Goal: Check status: Check status

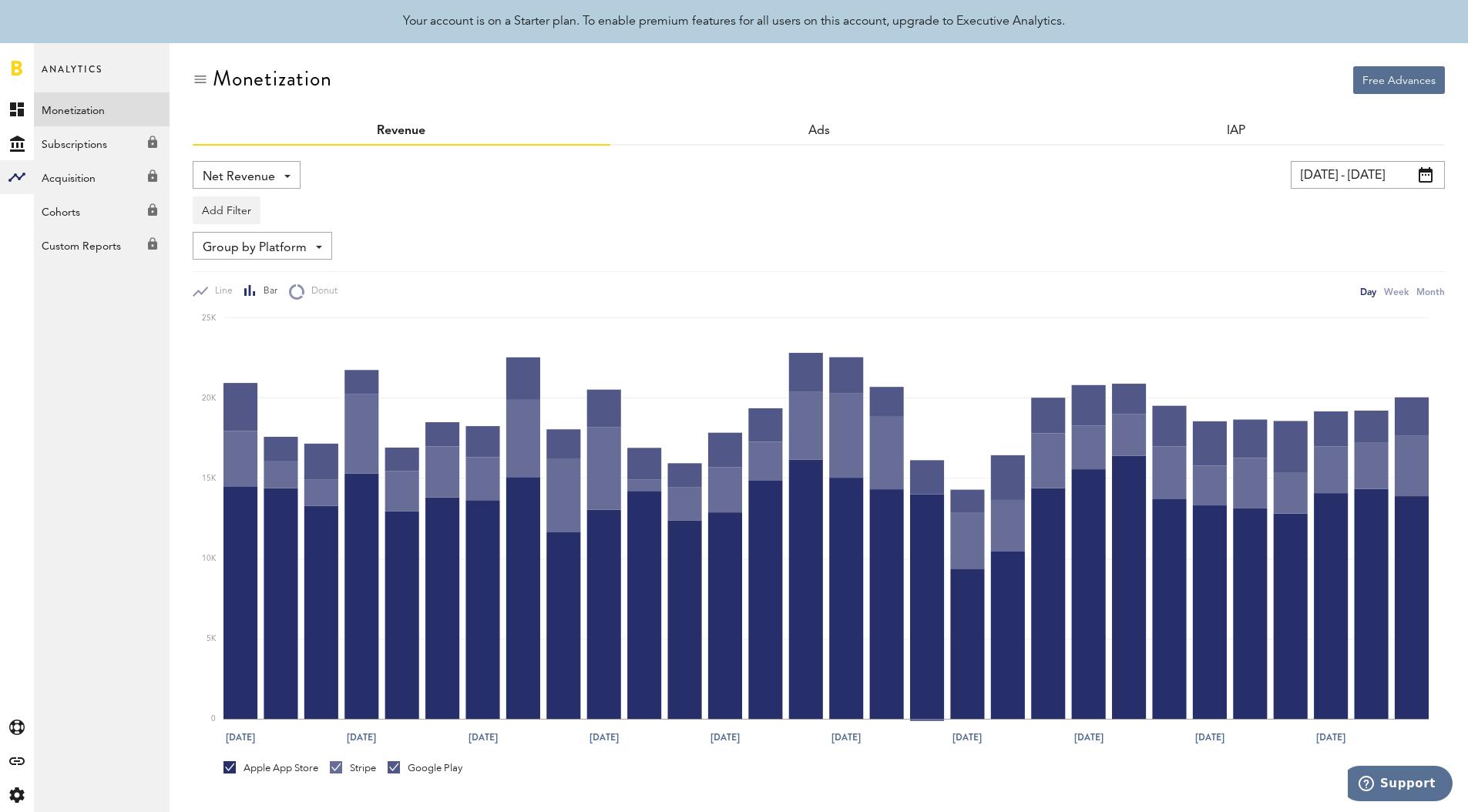
click at [1372, 170] on input "[DATE] - [DATE]" at bounding box center [1367, 174] width 154 height 27
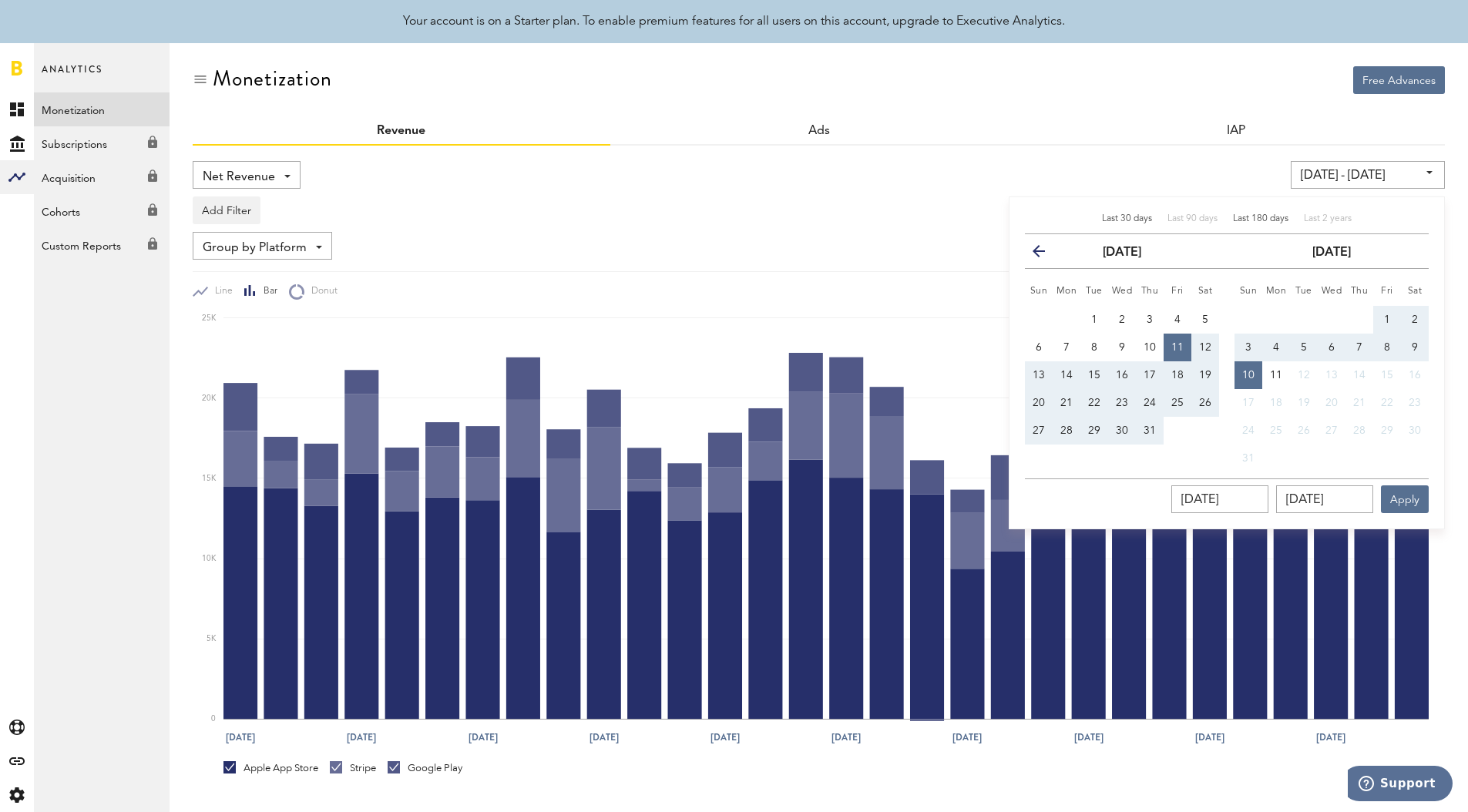
click at [1236, 220] on span "Last 180 days" at bounding box center [1261, 219] width 56 height 9
type input "[DATE] - [DATE]"
type input "[DATE]"
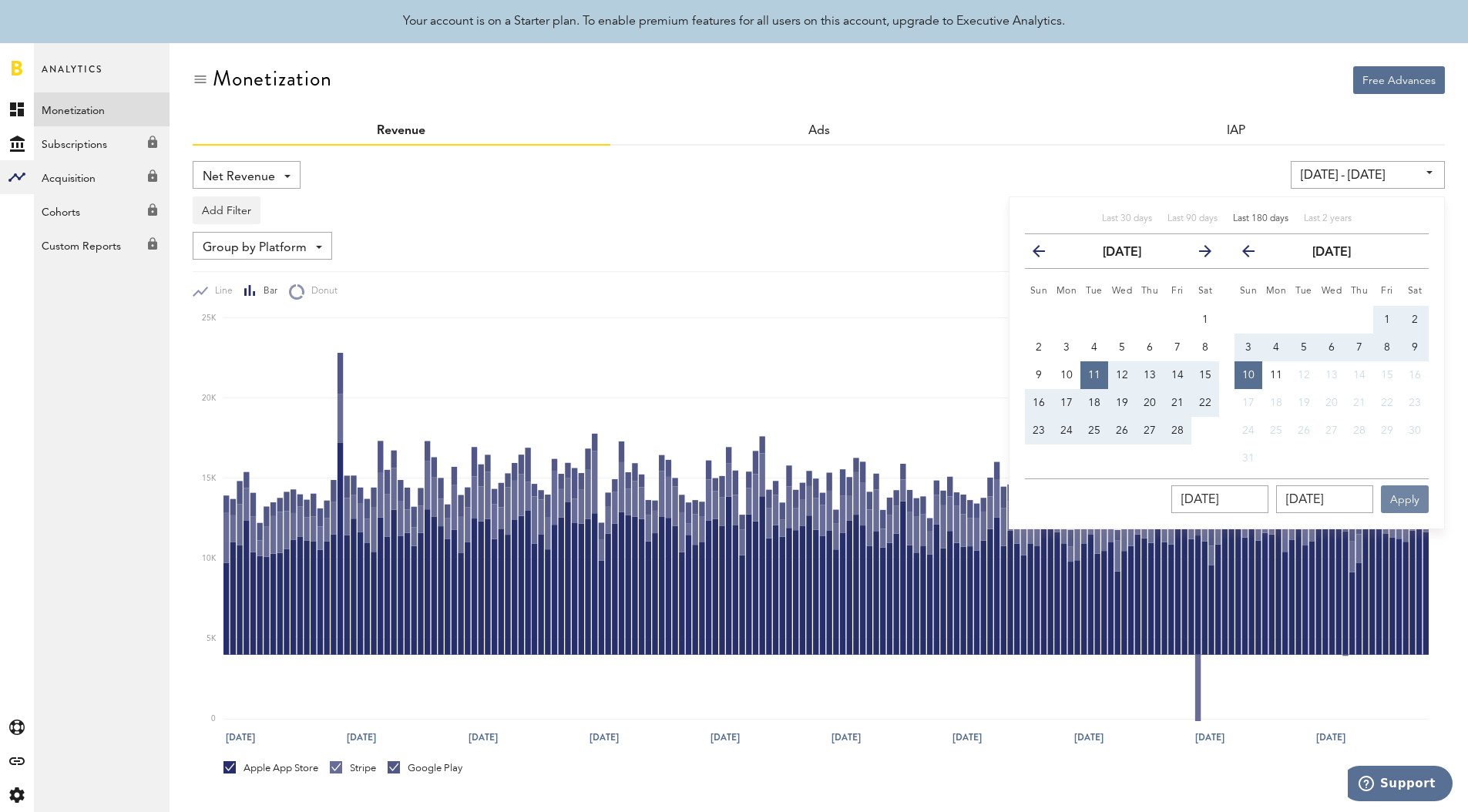
click at [1415, 500] on button "Apply" at bounding box center [1404, 499] width 48 height 27
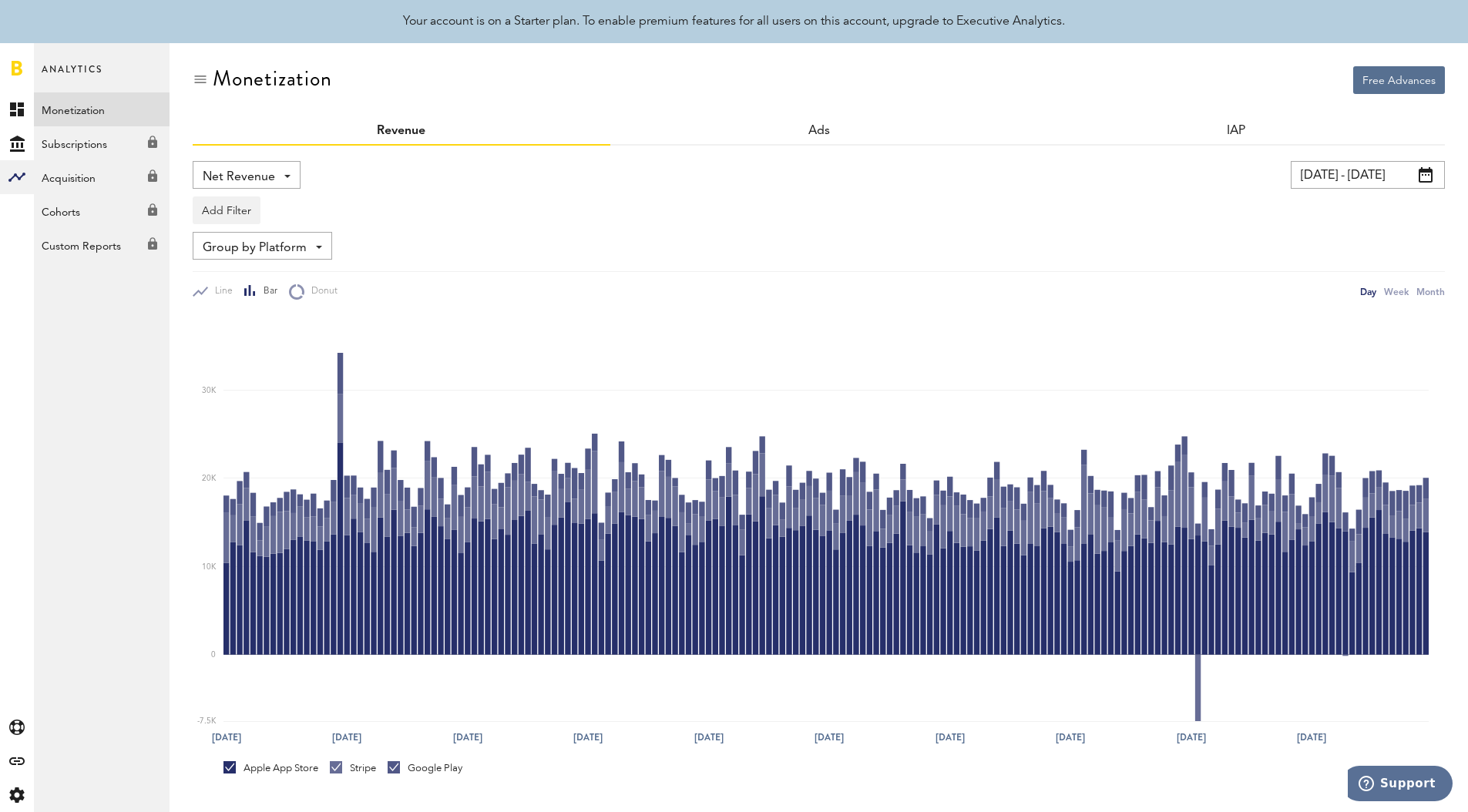
click at [1365, 174] on input "[DATE] - [DATE]" at bounding box center [1367, 174] width 154 height 27
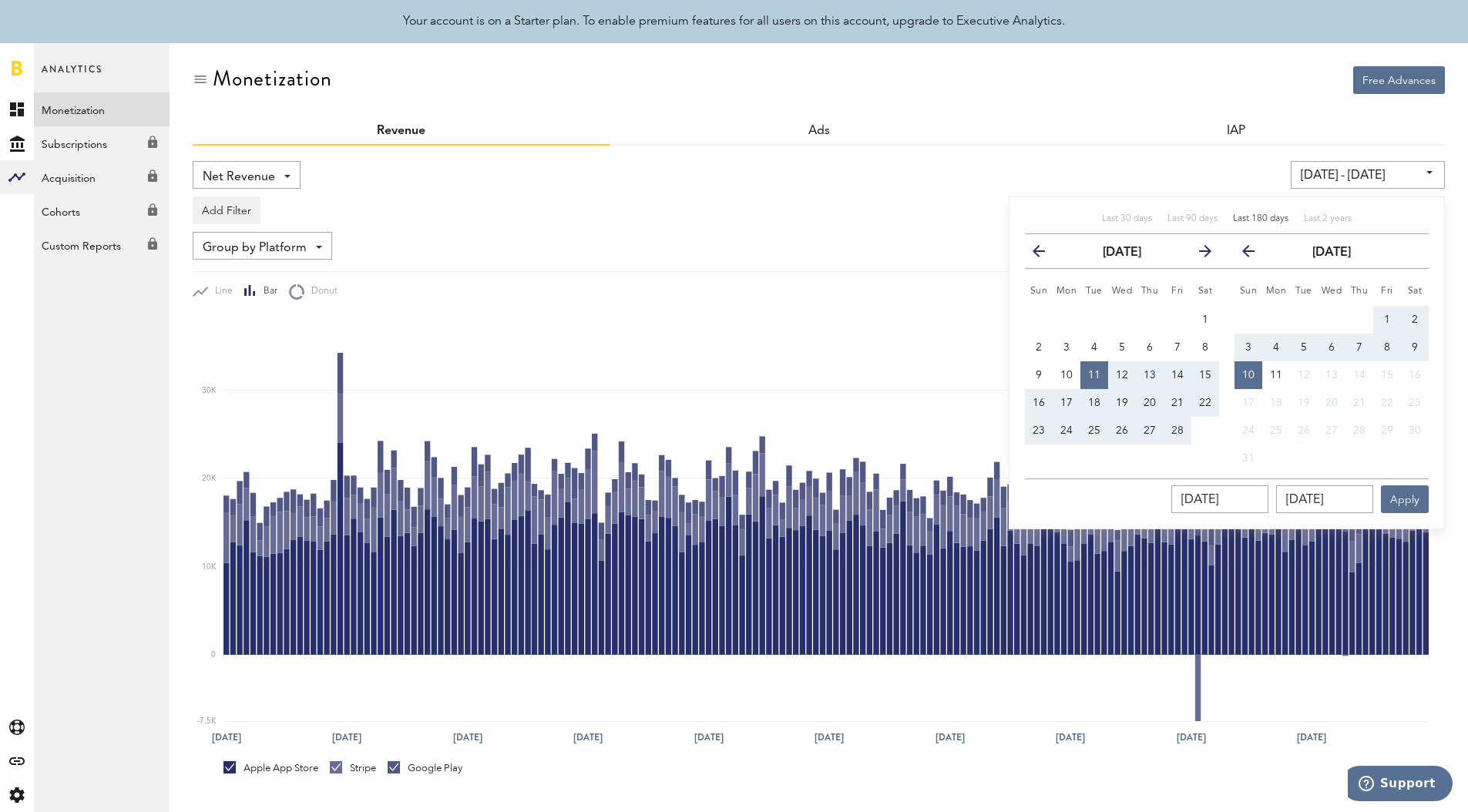
click at [743, 203] on div "Add Filter Platforms Apps" at bounding box center [818, 206] width 1252 height 35
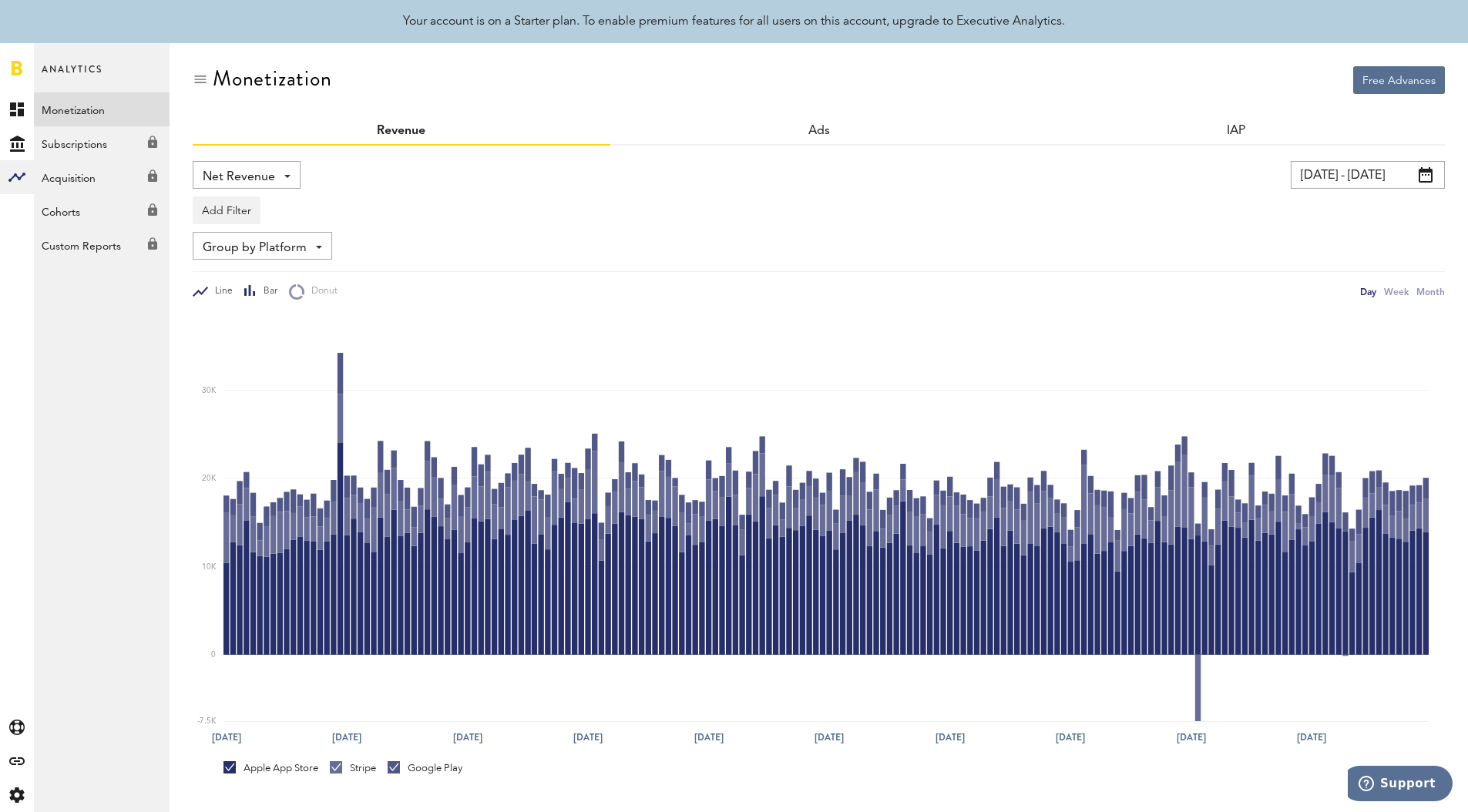
click at [194, 293] on div at bounding box center [200, 291] width 16 height 10
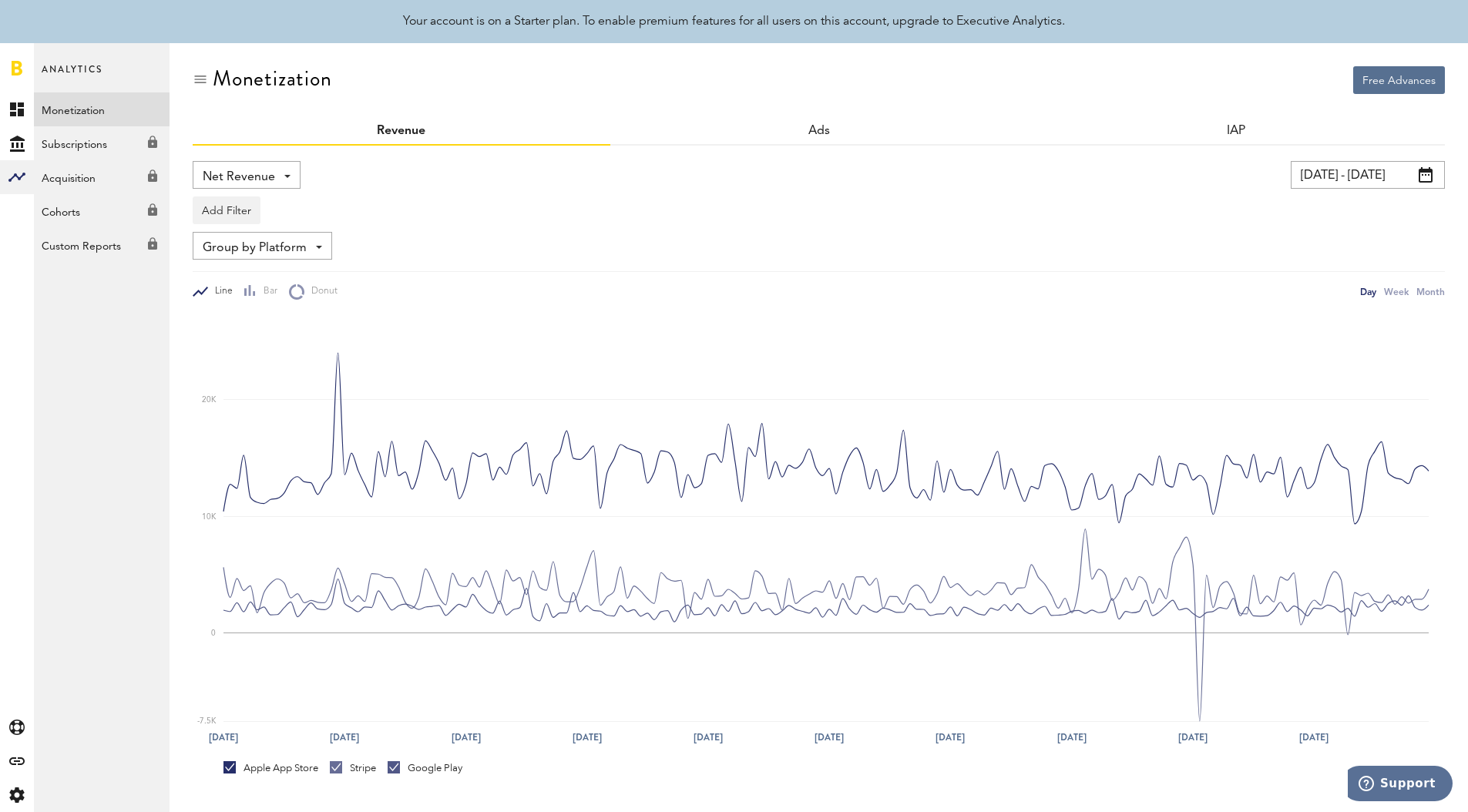
click at [256, 247] on span "Group by Platform" at bounding box center [254, 247] width 104 height 26
click at [246, 177] on span "Net Revenue" at bounding box center [239, 177] width 72 height 26
click at [326, 190] on div "Add Filter Platforms Apps" at bounding box center [818, 206] width 1252 height 35
click at [254, 298] on div at bounding box center [251, 291] width 13 height 13
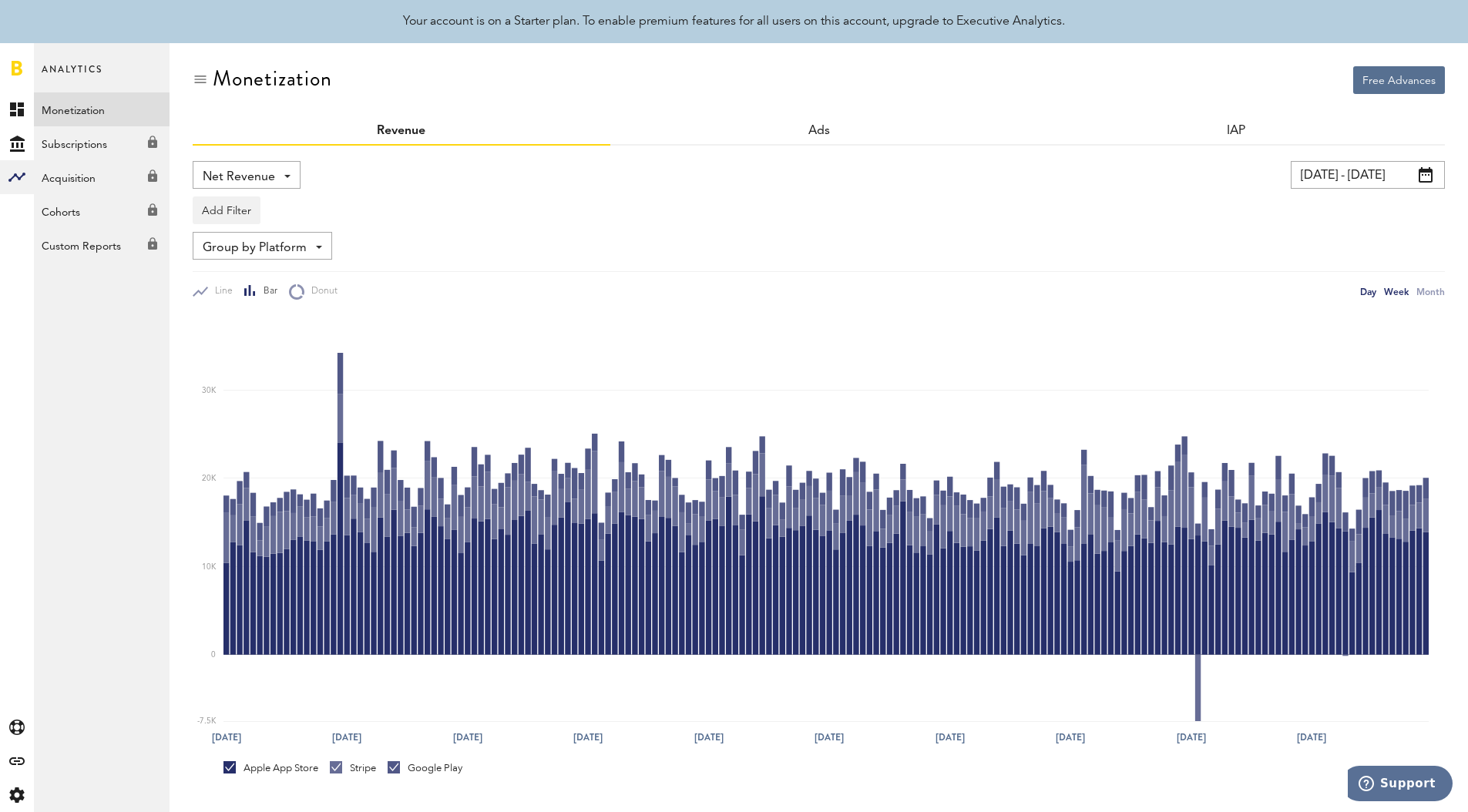
click at [1397, 288] on div "Week" at bounding box center [1396, 291] width 24 height 16
